Goal: Task Accomplishment & Management: Complete application form

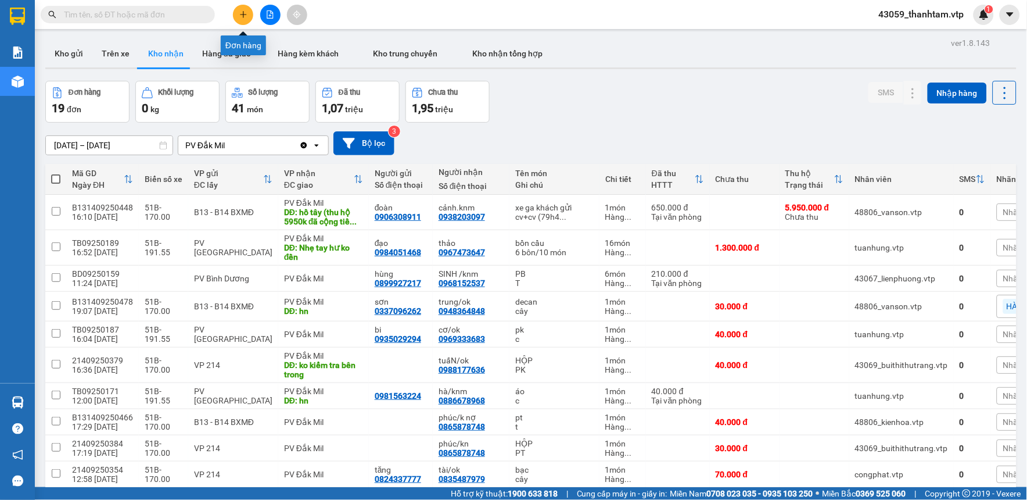
click at [236, 10] on button at bounding box center [243, 15] width 20 height 20
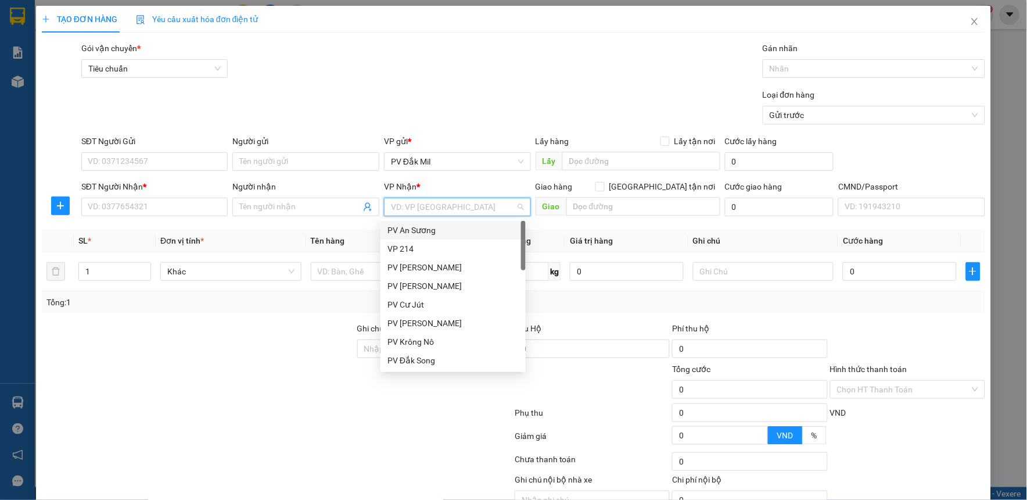
click at [409, 202] on input "search" at bounding box center [453, 206] width 125 height 17
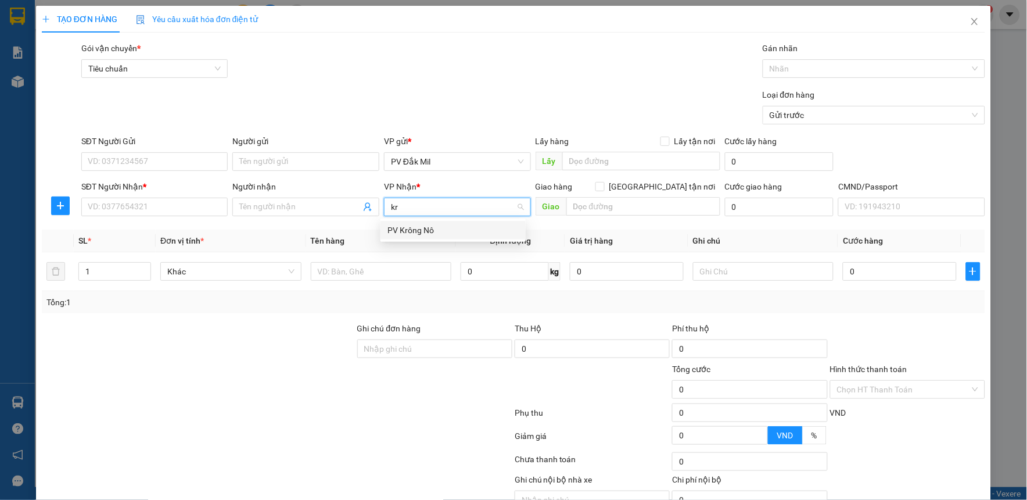
type input "kro"
click at [437, 228] on div "PV Krông Nô" at bounding box center [453, 230] width 131 height 13
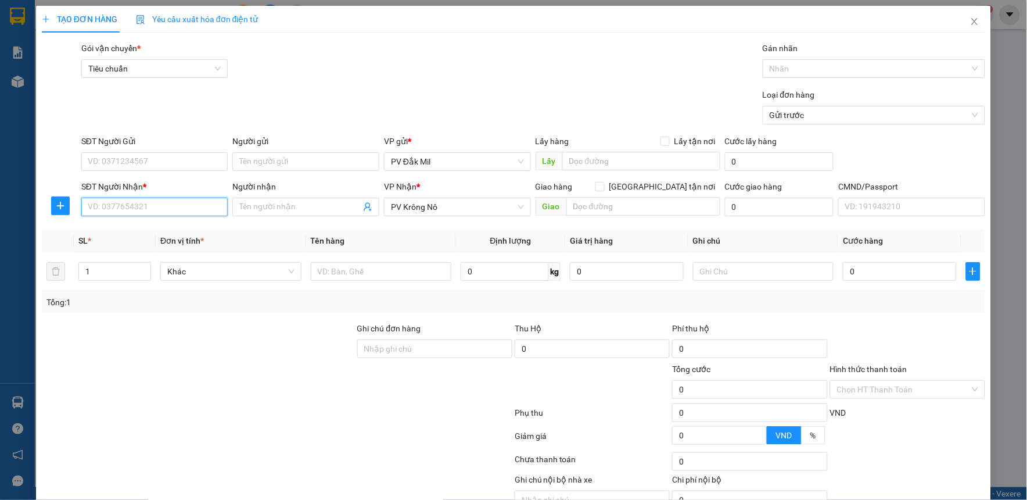
click at [159, 205] on input "SĐT Người Nhận *" at bounding box center [154, 207] width 147 height 19
type input "0369159581"
click at [186, 229] on div "0369159581 - [GEOGRAPHIC_DATA]" at bounding box center [153, 230] width 131 height 13
type input "đức"
type input "0369159581"
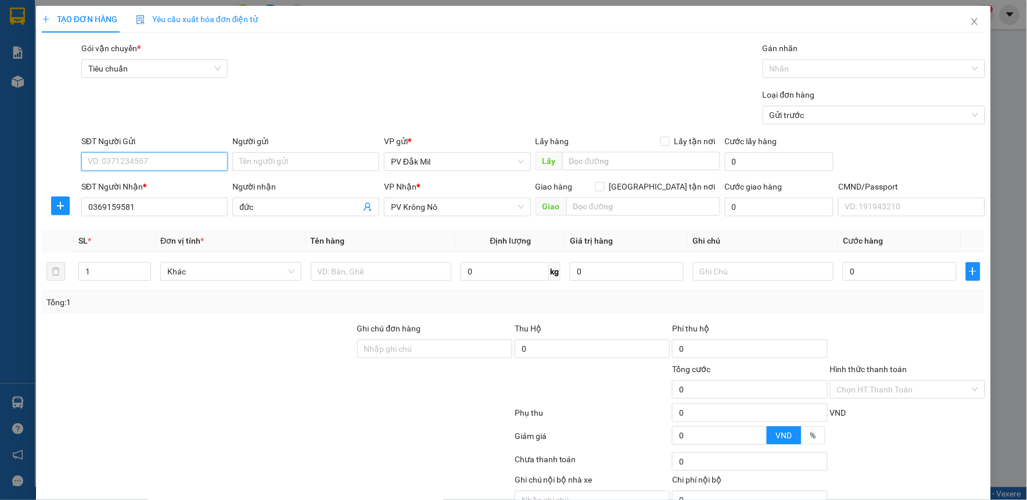
click at [166, 165] on input "SĐT Người Gửi" at bounding box center [154, 161] width 147 height 19
click at [166, 187] on div "0931612752 - sơn" at bounding box center [153, 184] width 131 height 13
type input "0931612752"
type input "sơn"
click at [346, 274] on input "text" at bounding box center [381, 271] width 141 height 19
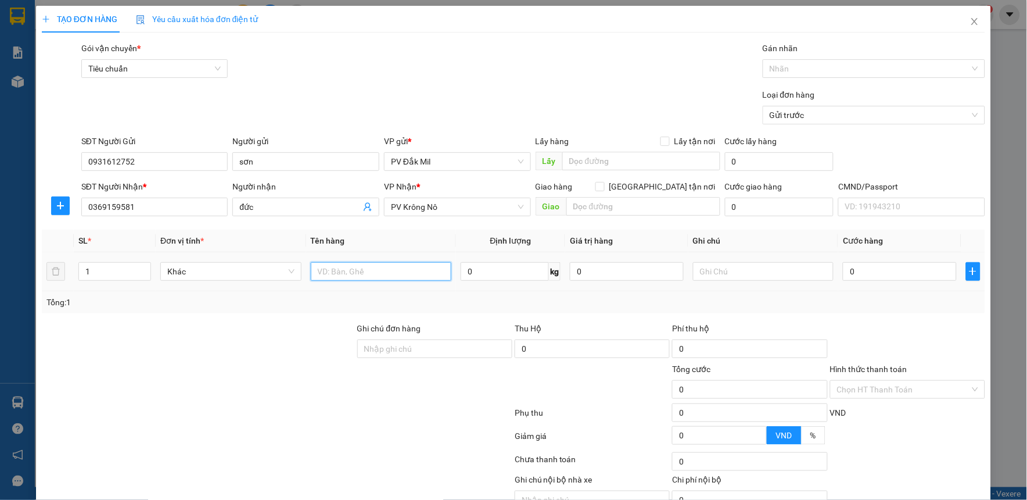
type input "t"
type input "phân"
click at [697, 271] on input "text" at bounding box center [763, 271] width 141 height 19
type input "thùng"
click at [921, 270] on input "0" at bounding box center [900, 271] width 114 height 19
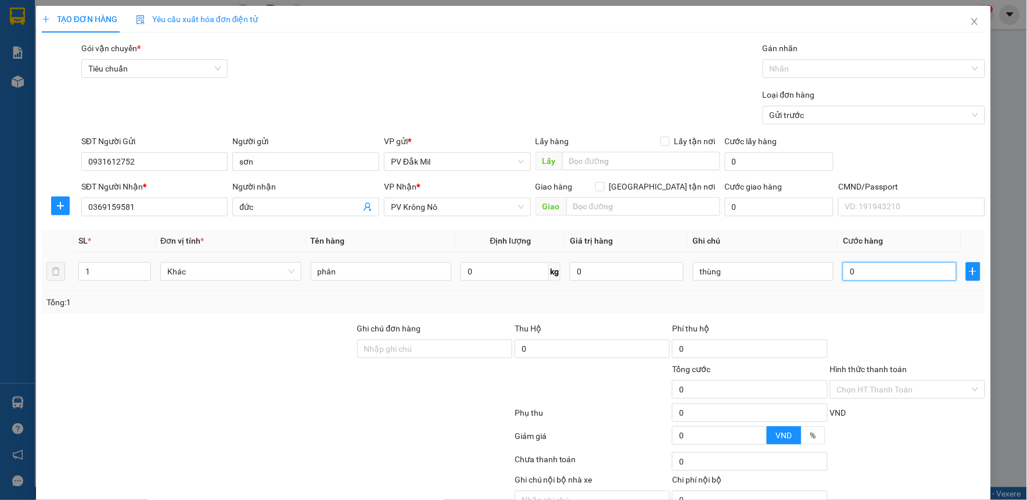
type input "3"
type input "30"
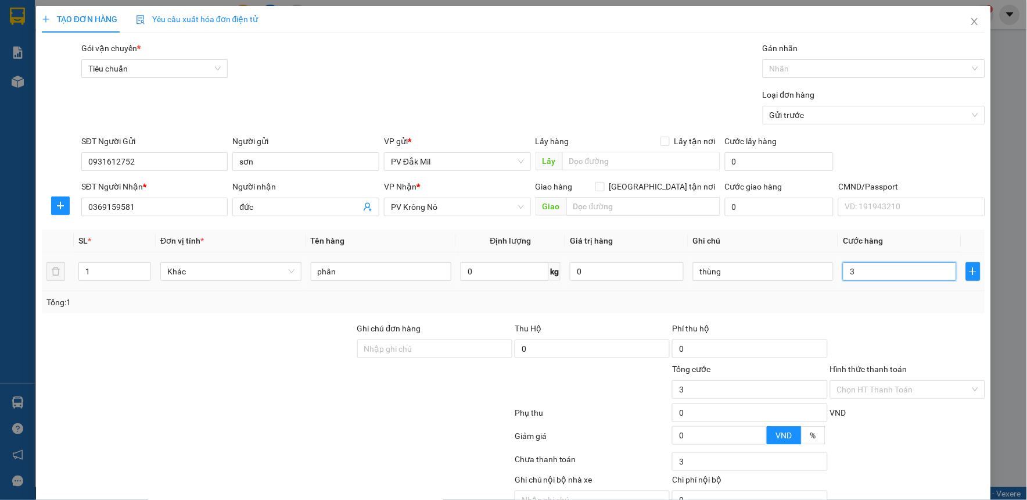
type input "30"
type input "300"
type input "3.000"
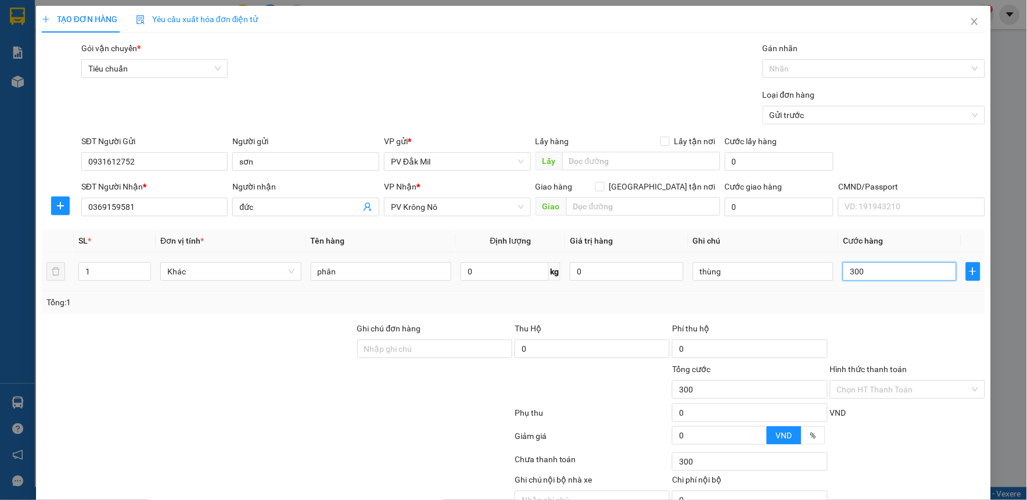
type input "3.000"
type input "30.000"
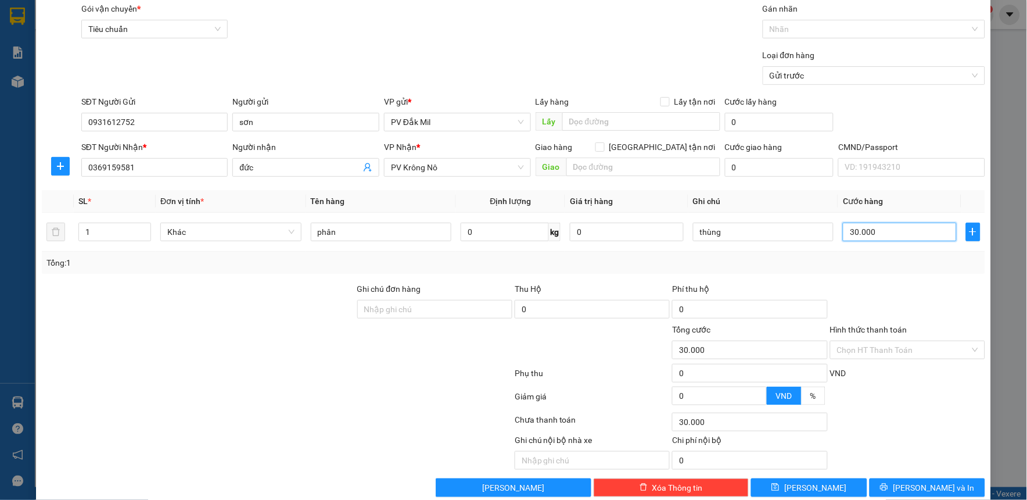
scroll to position [59, 0]
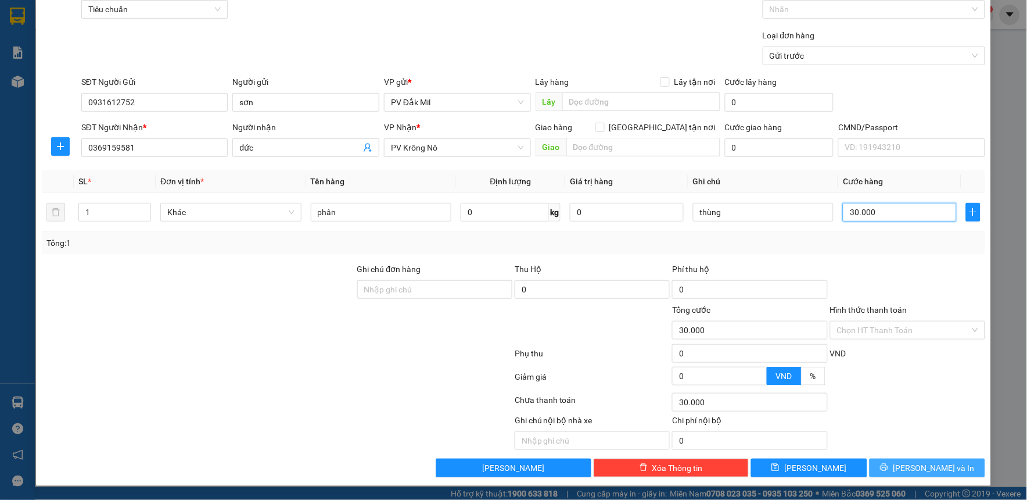
type input "30.000"
click at [924, 465] on span "[PERSON_NAME] và In" at bounding box center [933, 467] width 81 height 13
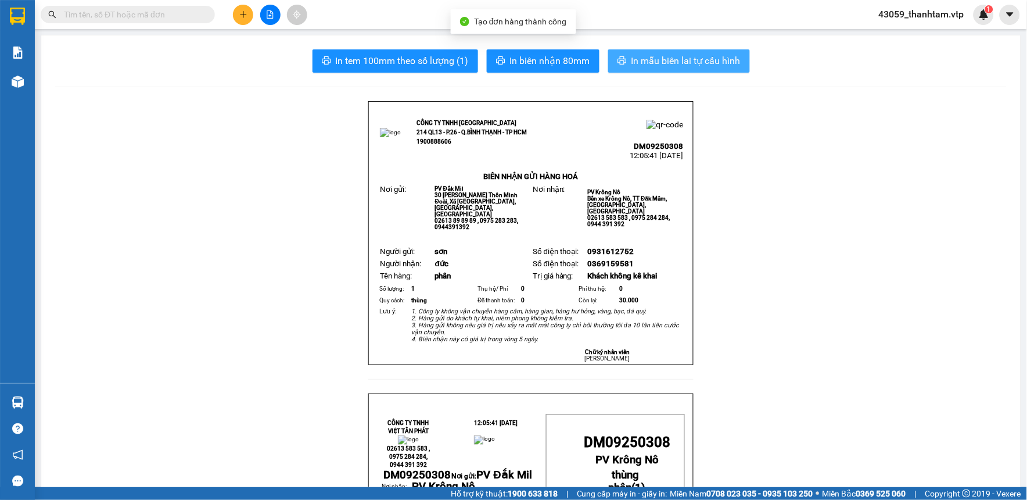
click at [716, 66] on span "In mẫu biên lai tự cấu hình" at bounding box center [686, 60] width 109 height 15
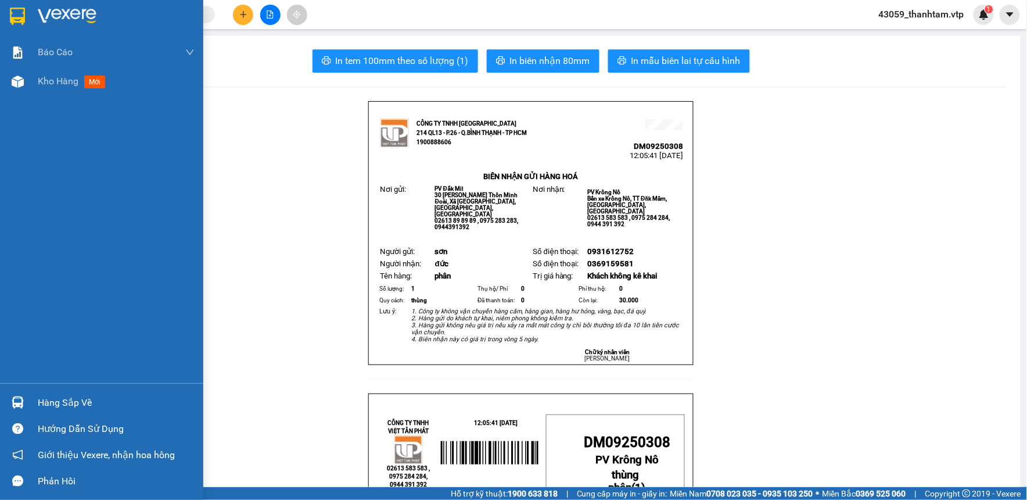
click at [16, 16] on img at bounding box center [17, 16] width 15 height 17
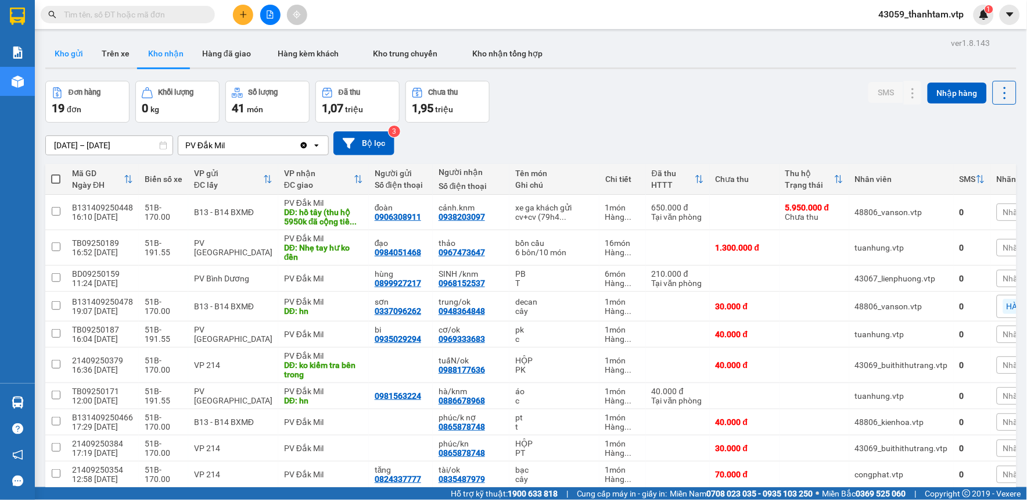
click at [71, 53] on button "Kho gửi" at bounding box center [68, 54] width 47 height 28
